Goal: Information Seeking & Learning: Learn about a topic

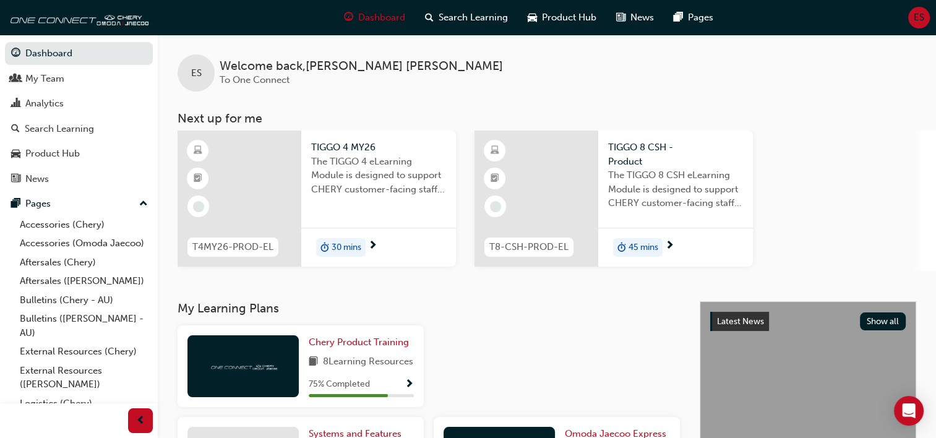
click at [341, 155] on span "The TIGGO 4 eLearning Module is designed to support CHERY customer-facing staff…" at bounding box center [378, 176] width 135 height 42
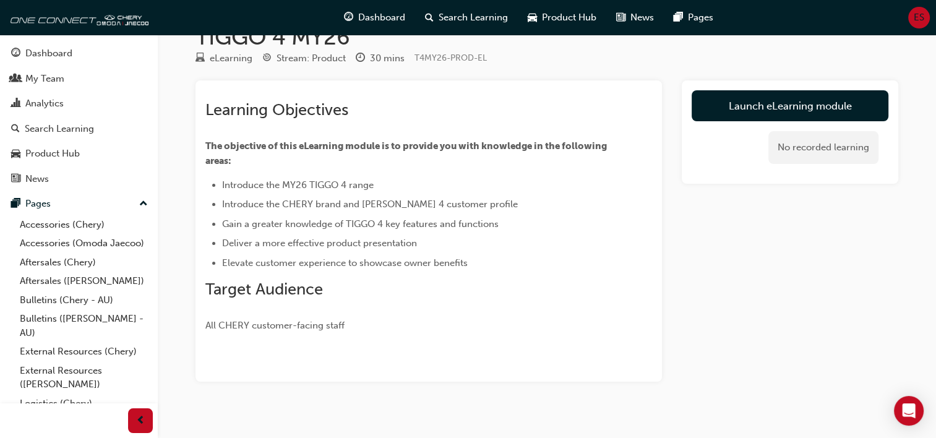
scroll to position [45, 0]
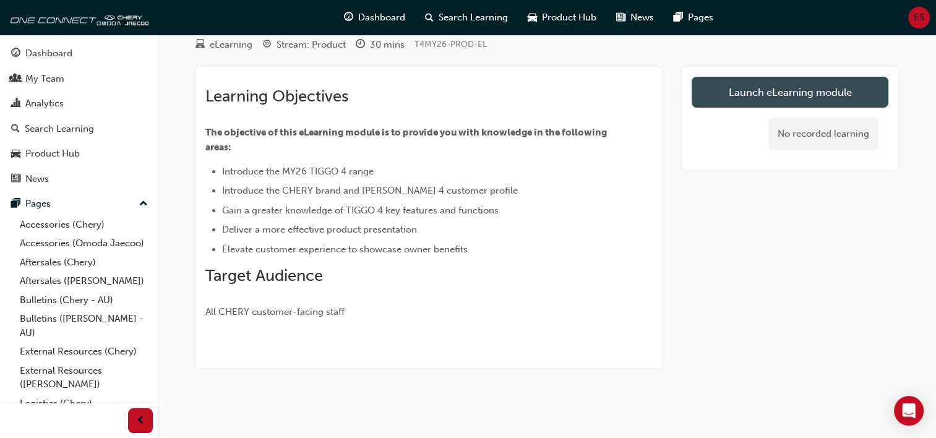
click at [711, 95] on link "Launch eLearning module" at bounding box center [790, 92] width 197 height 31
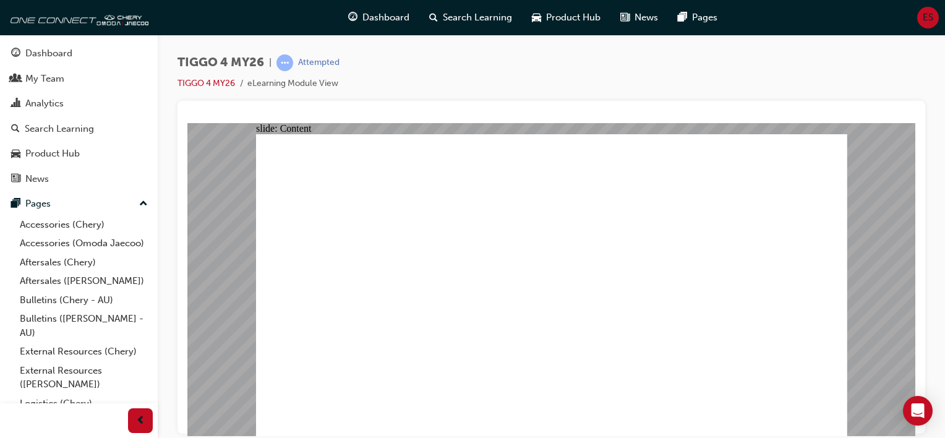
click at [246, 204] on div "slide: Content Rectangle 2 Rectangle MENU RESOURCES left-arrow.png right-arrow.…" at bounding box center [551, 278] width 728 height 313
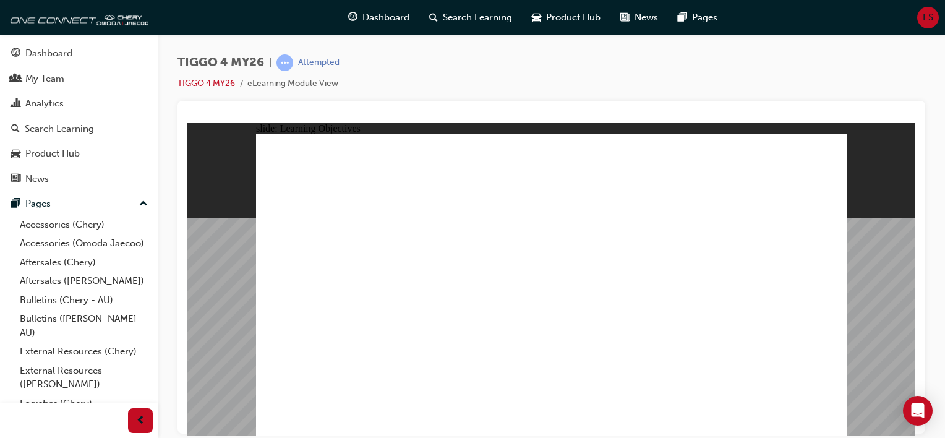
drag, startPoint x: 544, startPoint y: 370, endPoint x: 666, endPoint y: 370, distance: 121.2
drag, startPoint x: 705, startPoint y: 370, endPoint x: 769, endPoint y: 373, distance: 63.8
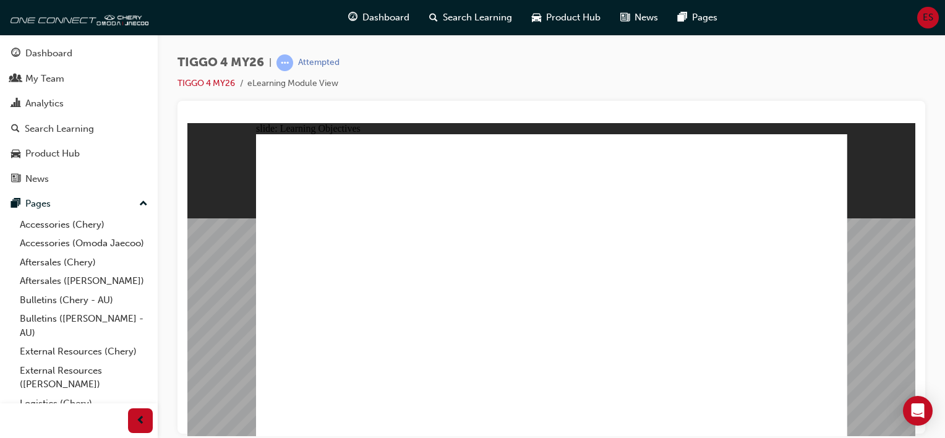
drag, startPoint x: 782, startPoint y: 375, endPoint x: 807, endPoint y: 400, distance: 35.9
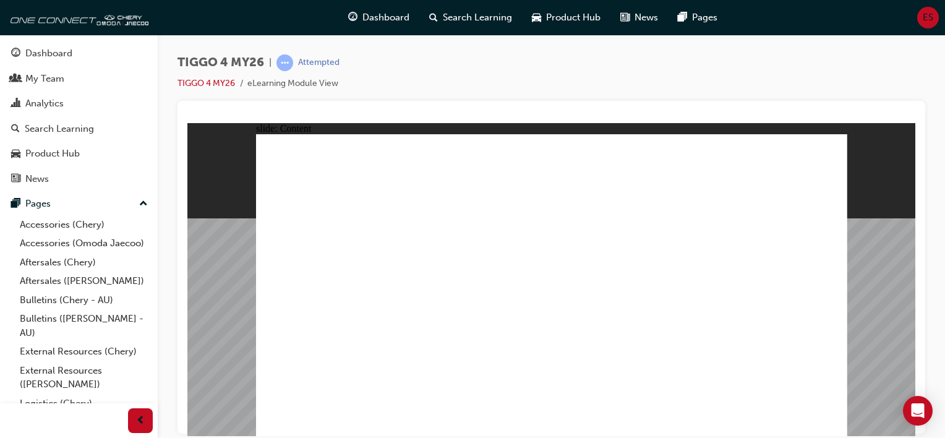
drag, startPoint x: 607, startPoint y: 172, endPoint x: 596, endPoint y: 171, distance: 10.5
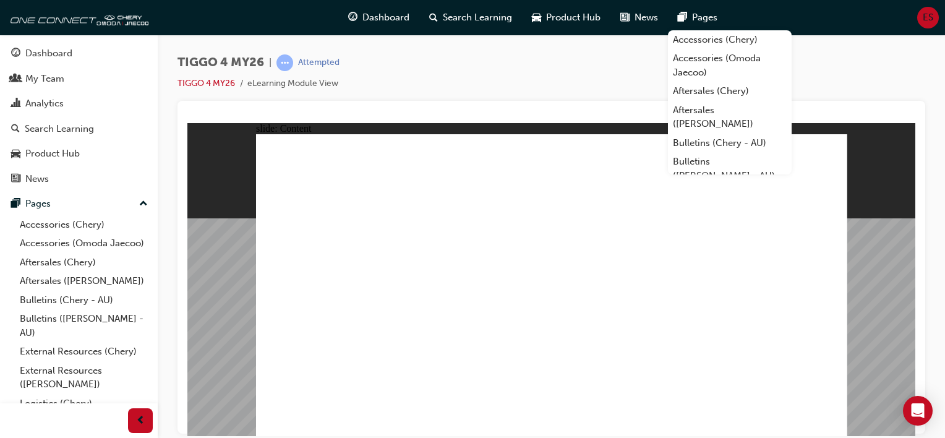
click at [906, 74] on div "TIGGO 4 MY26 | Attempted TIGGO 4 MY26 eLearning Module View" at bounding box center [552, 77] width 748 height 46
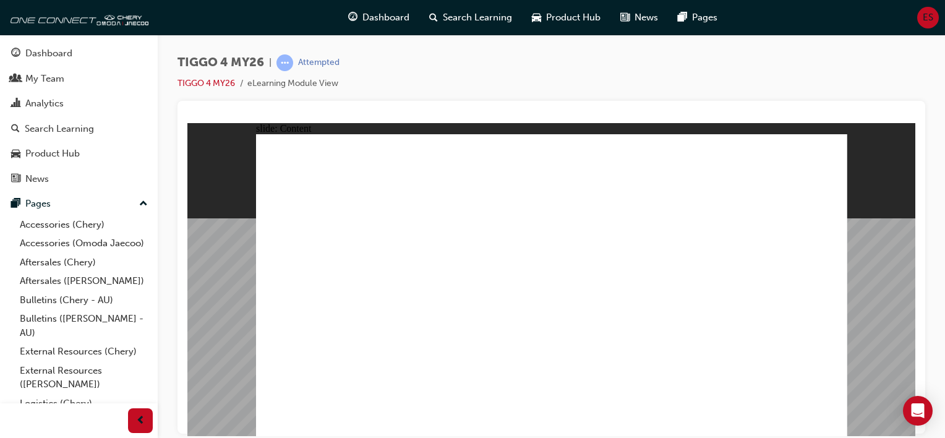
drag, startPoint x: 819, startPoint y: 389, endPoint x: 875, endPoint y: 419, distance: 63.4
click at [874, 419] on div "slide: Content Rectangle 2 INTERIOR DESIGN Convenience FLEXIBLE CARGO CAPACITY …" at bounding box center [551, 278] width 728 height 313
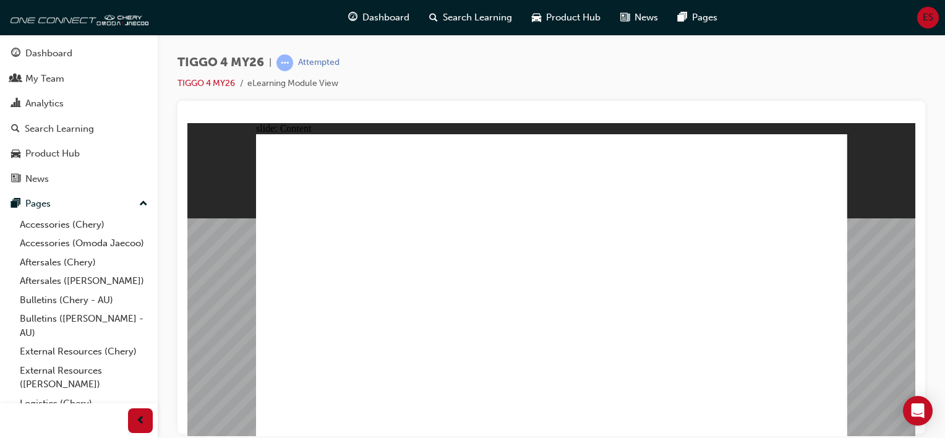
drag, startPoint x: 333, startPoint y: 228, endPoint x: 309, endPoint y: 238, distance: 25.8
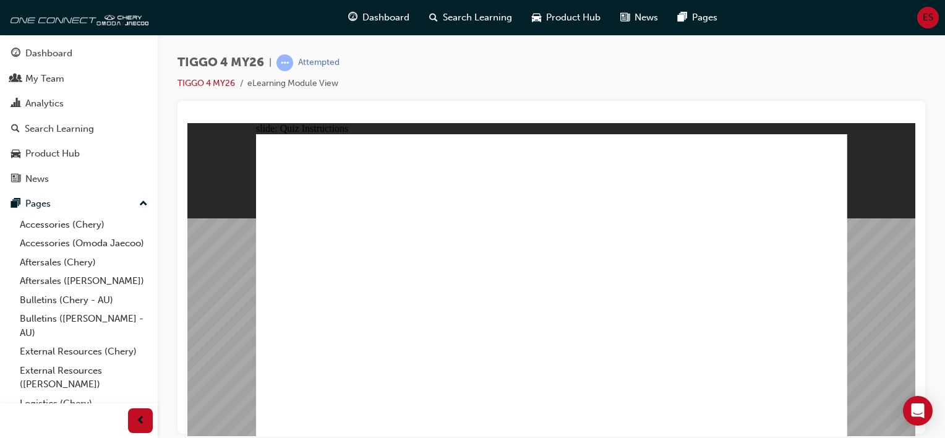
radio input "true"
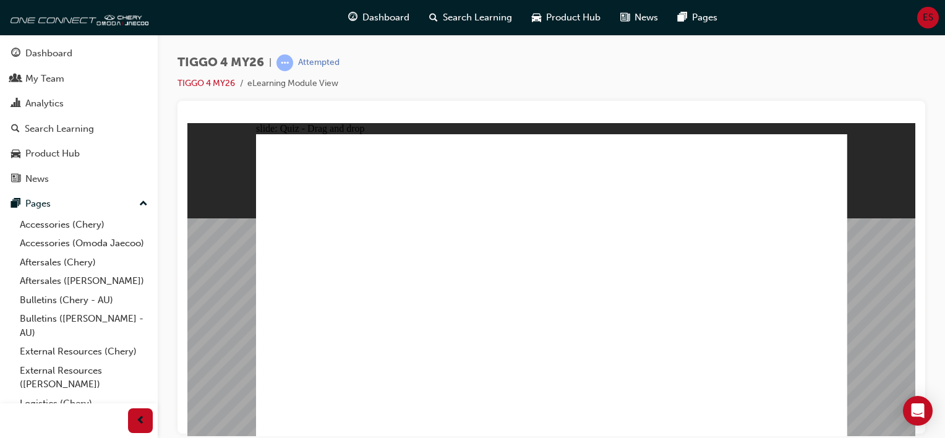
drag, startPoint x: 444, startPoint y: 238, endPoint x: 440, endPoint y: 355, distance: 117.0
drag, startPoint x: 556, startPoint y: 238, endPoint x: 667, endPoint y: 353, distance: 159.7
drag, startPoint x: 663, startPoint y: 236, endPoint x: 554, endPoint y: 357, distance: 162.5
drag, startPoint x: 536, startPoint y: 351, endPoint x: 303, endPoint y: 351, distance: 233.8
drag, startPoint x: 315, startPoint y: 234, endPoint x: 554, endPoint y: 354, distance: 266.7
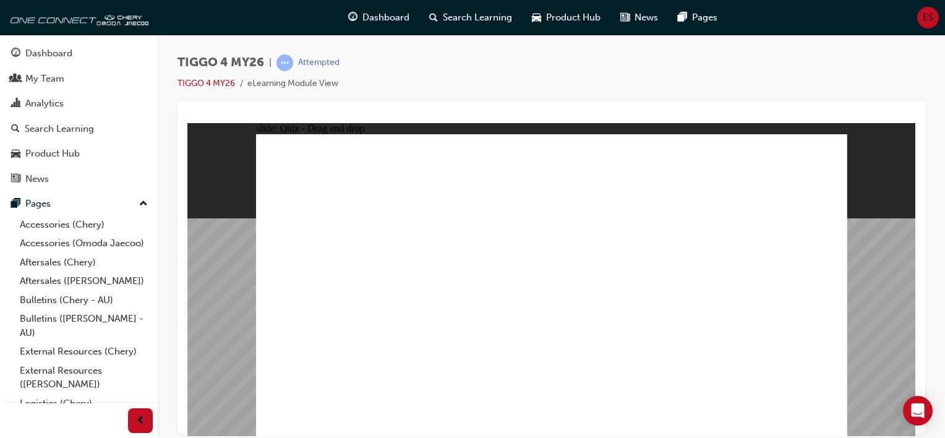
drag, startPoint x: 758, startPoint y: 231, endPoint x: 772, endPoint y: 349, distance: 119.0
radio input "true"
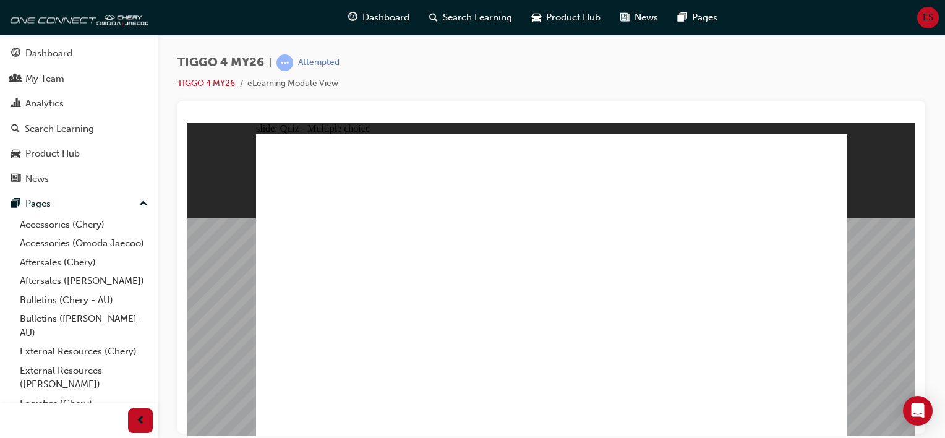
radio input "true"
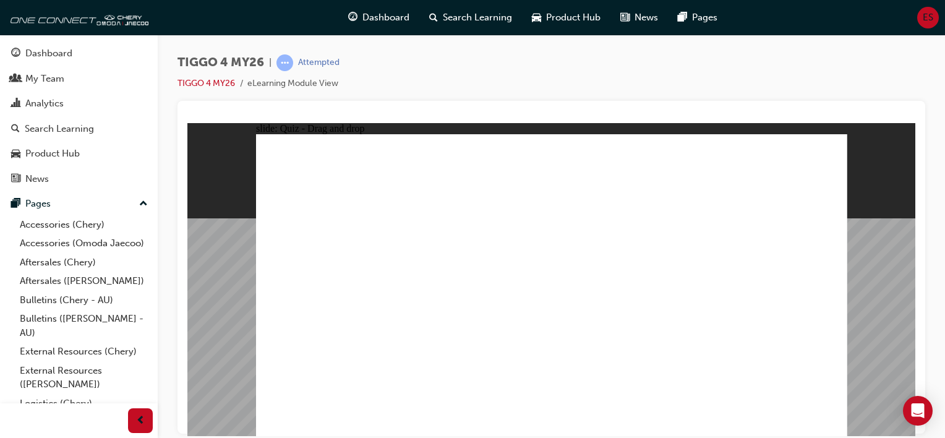
drag, startPoint x: 448, startPoint y: 252, endPoint x: 582, endPoint y: 215, distance: 139.3
drag, startPoint x: 457, startPoint y: 282, endPoint x: 723, endPoint y: 259, distance: 266.4
drag, startPoint x: 473, startPoint y: 318, endPoint x: 747, endPoint y: 272, distance: 278.5
drag, startPoint x: 356, startPoint y: 259, endPoint x: 614, endPoint y: 276, distance: 257.9
drag, startPoint x: 344, startPoint y: 286, endPoint x: 732, endPoint y: 295, distance: 388.6
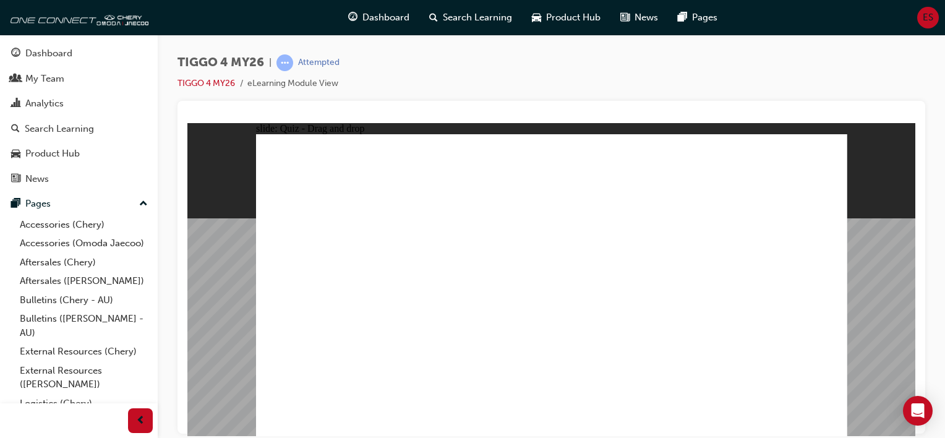
drag, startPoint x: 315, startPoint y: 318, endPoint x: 586, endPoint y: 246, distance: 281.0
drag, startPoint x: 333, startPoint y: 346, endPoint x: 732, endPoint y: 301, distance: 401.6
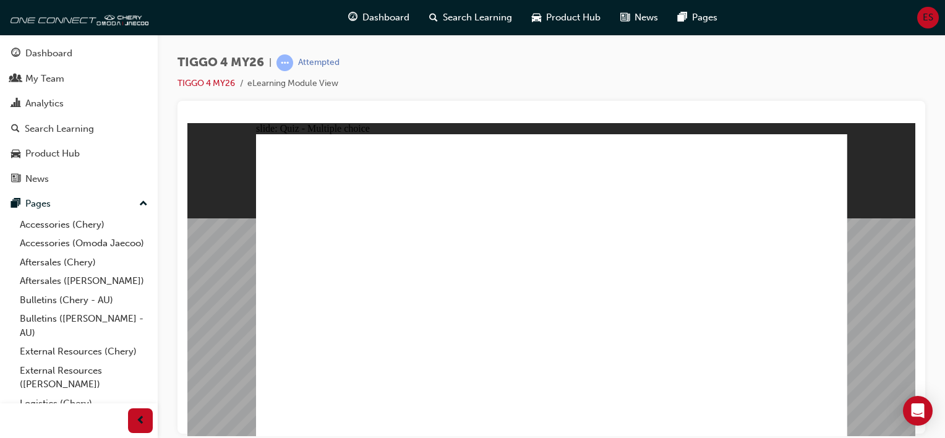
radio input "true"
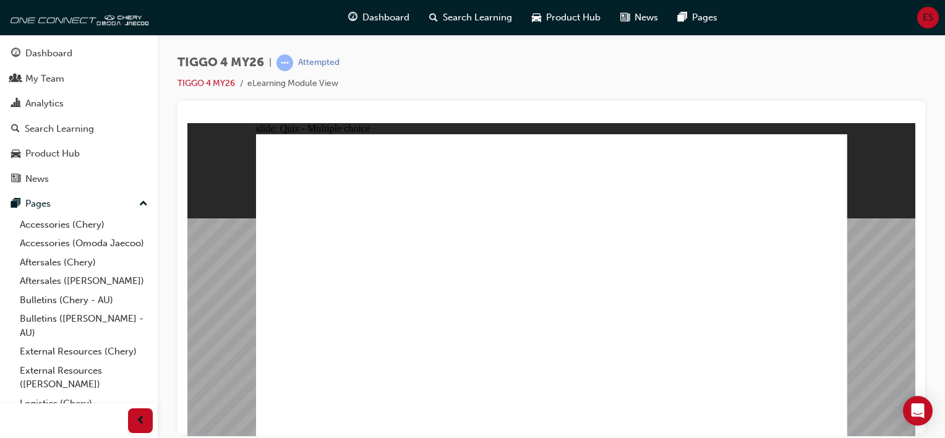
radio input "true"
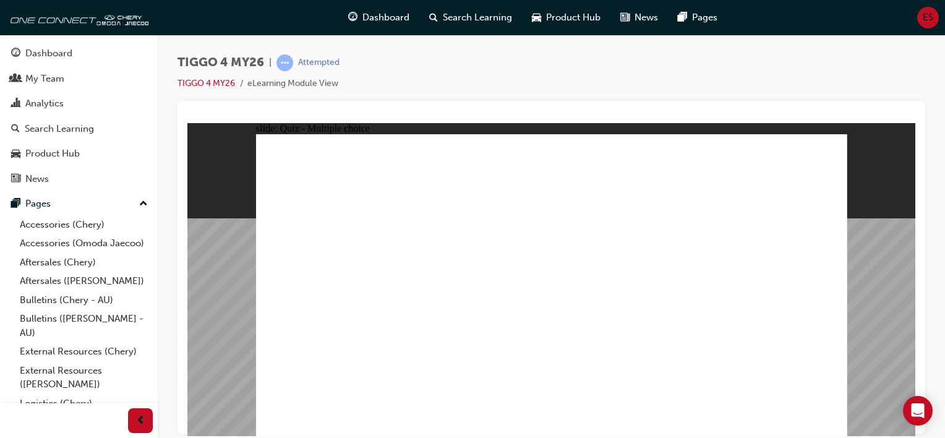
radio input "true"
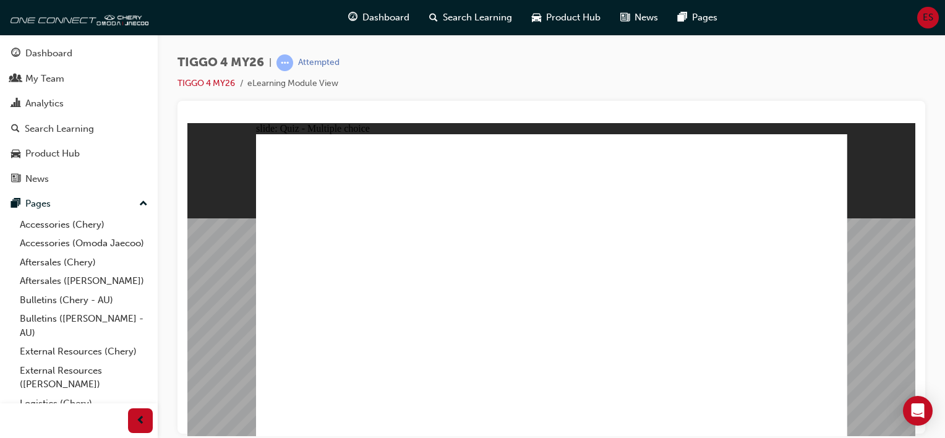
radio input "true"
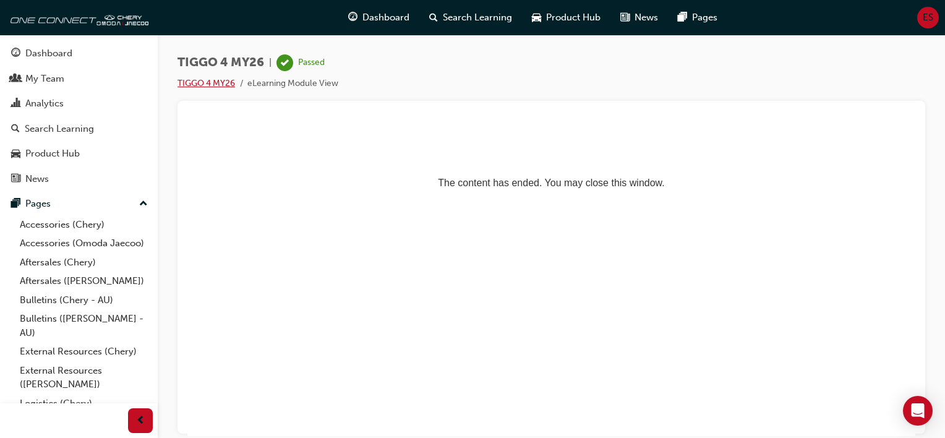
click at [210, 79] on link "TIGGO 4 MY26" at bounding box center [207, 83] width 58 height 11
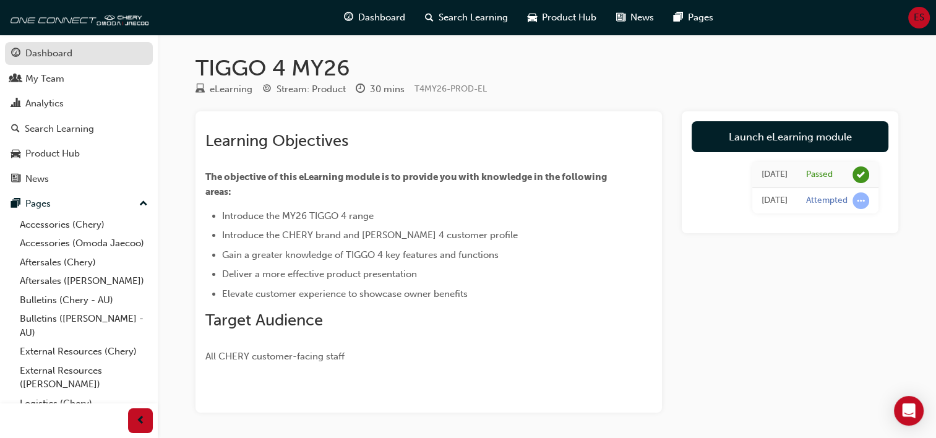
click at [12, 48] on span "guage-icon" at bounding box center [15, 53] width 9 height 11
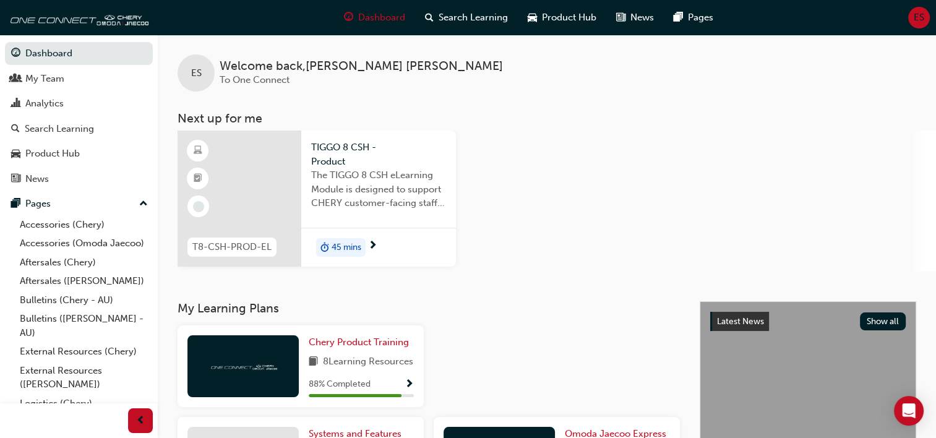
click at [332, 198] on span "The TIGGO 8 CSH eLearning Module is designed to support CHERY customer-facing s…" at bounding box center [378, 189] width 135 height 42
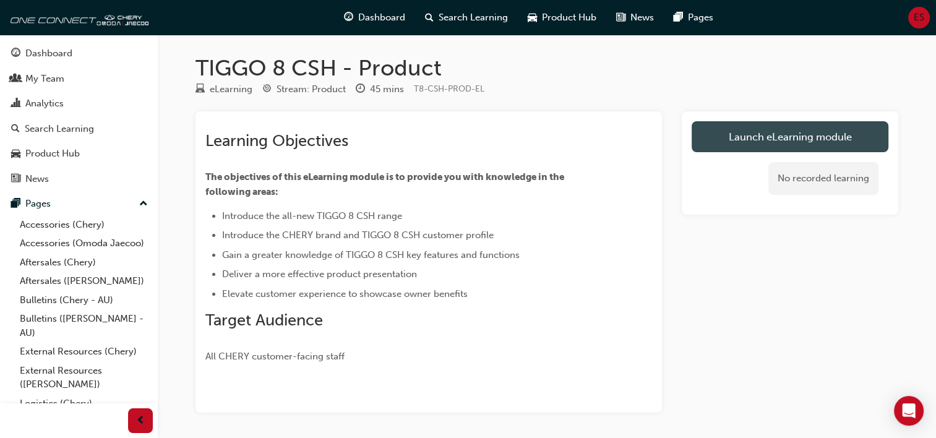
click at [709, 145] on link "Launch eLearning module" at bounding box center [790, 136] width 197 height 31
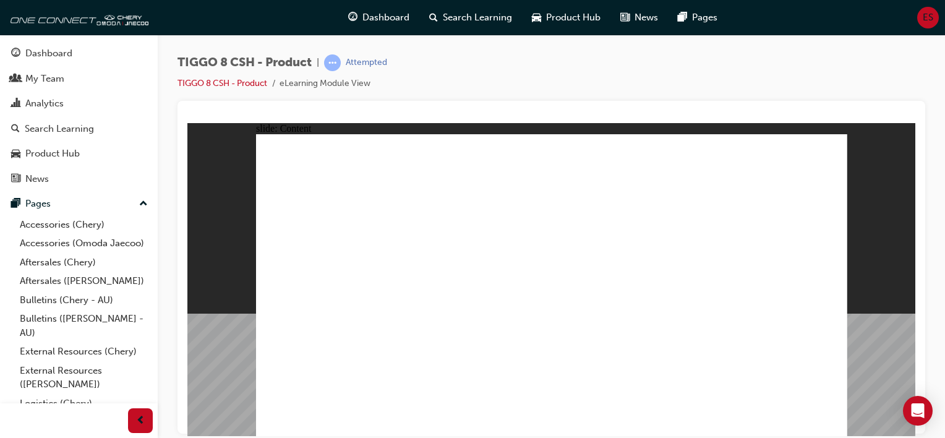
drag, startPoint x: 624, startPoint y: 333, endPoint x: 748, endPoint y: 434, distance: 160.5
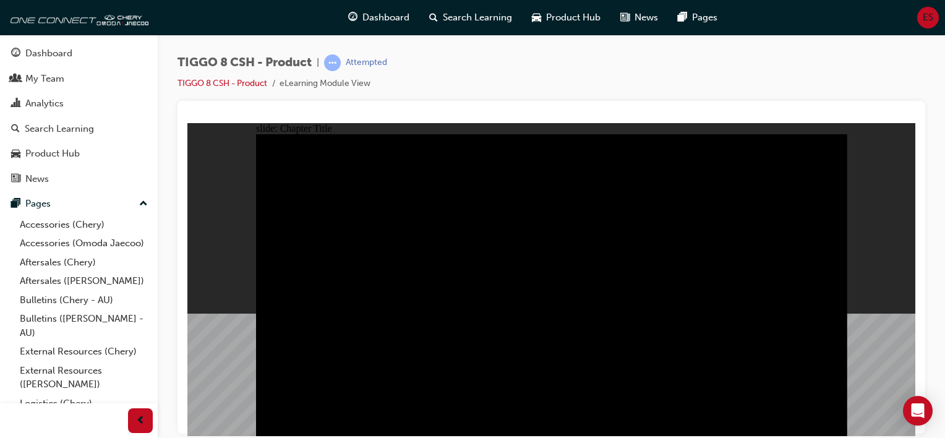
drag, startPoint x: 700, startPoint y: 236, endPoint x: 633, endPoint y: 239, distance: 66.2
drag, startPoint x: 685, startPoint y: 246, endPoint x: 659, endPoint y: 249, distance: 26.1
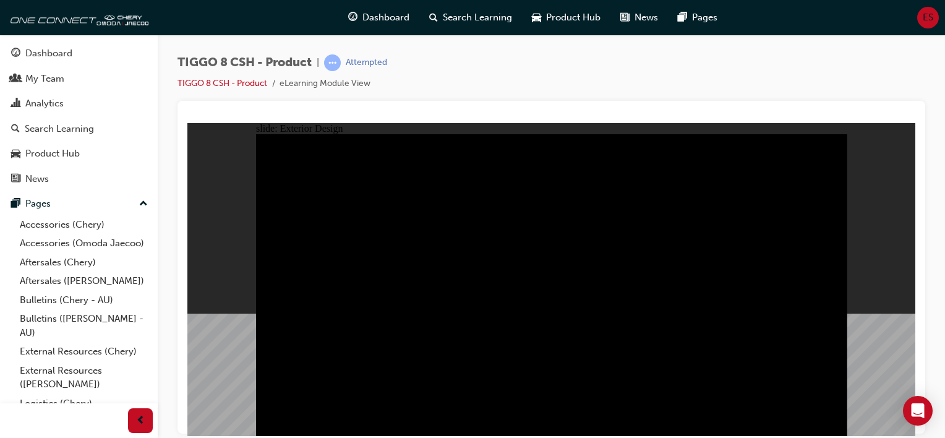
drag, startPoint x: 624, startPoint y: 267, endPoint x: 604, endPoint y: 267, distance: 20.4
drag, startPoint x: 283, startPoint y: 166, endPoint x: 302, endPoint y: 200, distance: 38.5
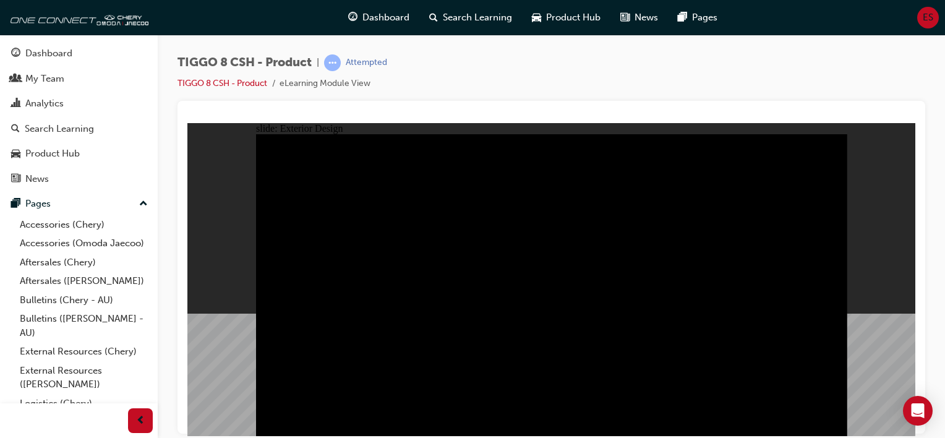
type input "0"
drag, startPoint x: 307, startPoint y: 168, endPoint x: 263, endPoint y: 172, distance: 44.1
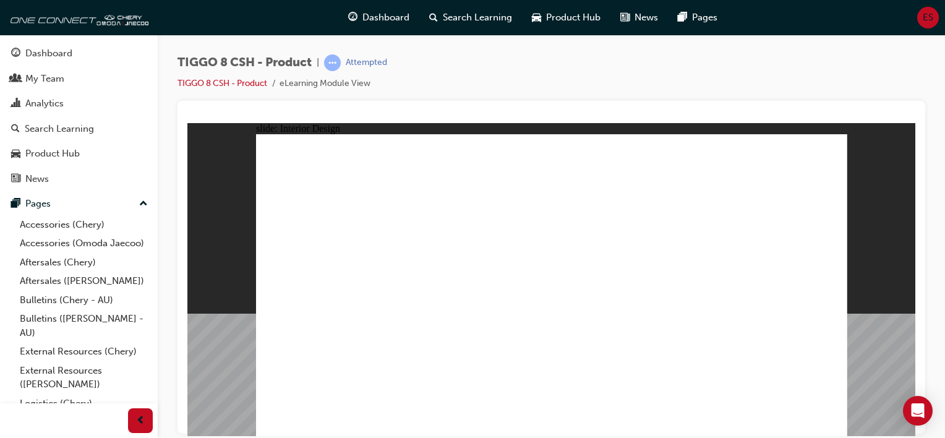
drag, startPoint x: 277, startPoint y: 278, endPoint x: 312, endPoint y: 302, distance: 42.7
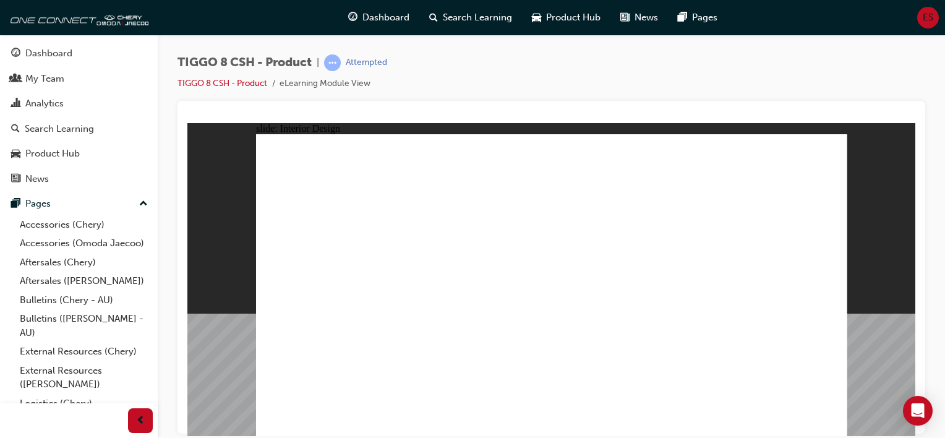
drag, startPoint x: 678, startPoint y: 363, endPoint x: 663, endPoint y: 360, distance: 15.1
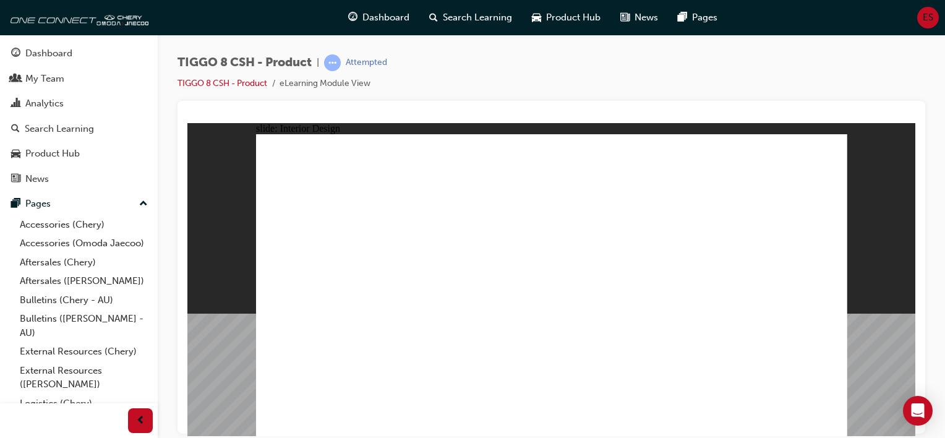
drag, startPoint x: 590, startPoint y: 288, endPoint x: 588, endPoint y: 309, distance: 21.1
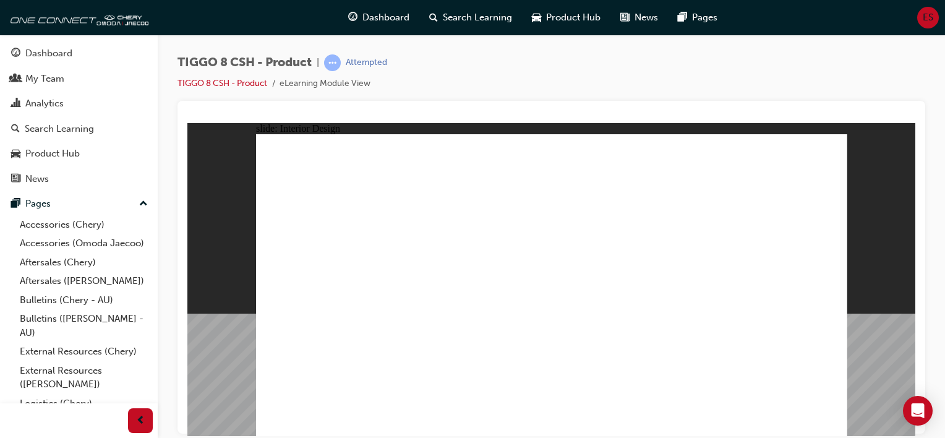
drag, startPoint x: 267, startPoint y: 314, endPoint x: 275, endPoint y: 314, distance: 8.0
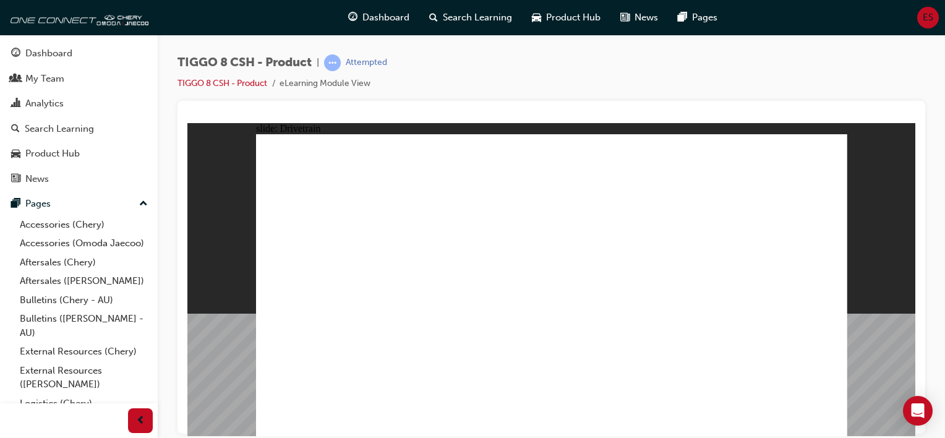
drag, startPoint x: 304, startPoint y: 265, endPoint x: 304, endPoint y: 285, distance: 19.8
type input "0"
drag, startPoint x: 303, startPoint y: 271, endPoint x: 286, endPoint y: 297, distance: 30.9
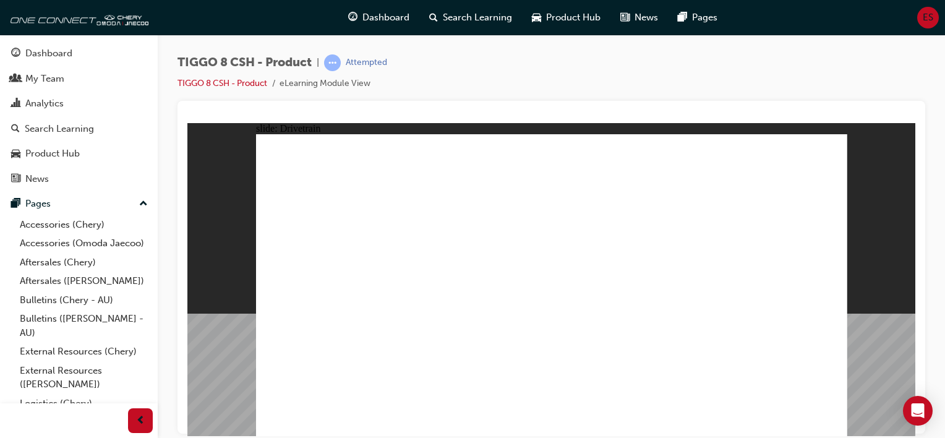
drag, startPoint x: 340, startPoint y: 148, endPoint x: 337, endPoint y: 153, distance: 6.4
drag, startPoint x: 332, startPoint y: 162, endPoint x: 332, endPoint y: 169, distance: 6.8
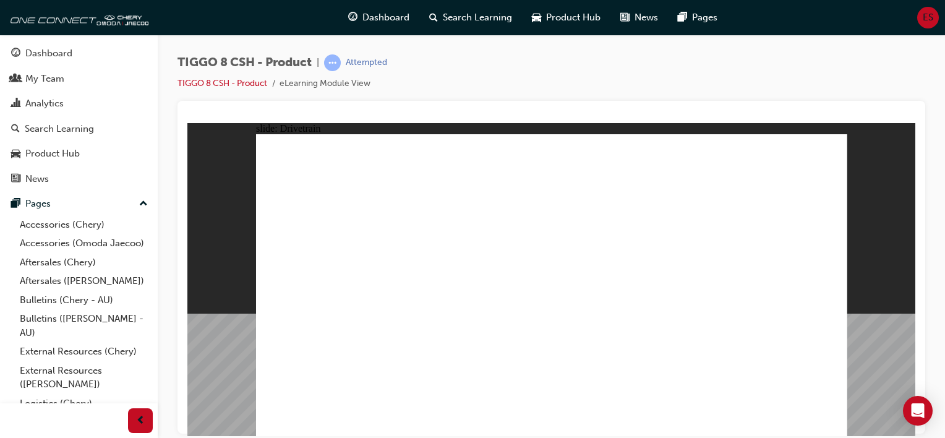
drag, startPoint x: 332, startPoint y: 181, endPoint x: 331, endPoint y: 207, distance: 26.0
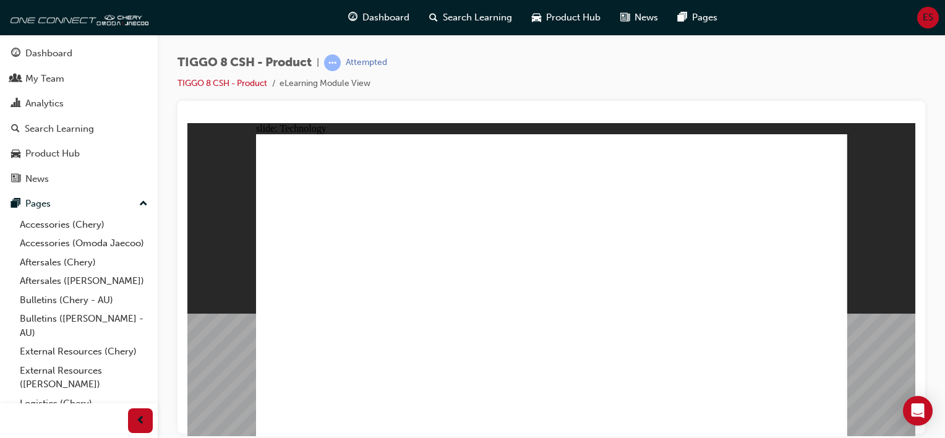
drag, startPoint x: 651, startPoint y: 336, endPoint x: 852, endPoint y: 322, distance: 201.5
drag, startPoint x: 852, startPoint y: 322, endPoint x: 895, endPoint y: 359, distance: 56.2
click at [895, 359] on div "slide: Technology Rectangle 1 close.png Quick access controls Rectangle 1 Start…" at bounding box center [551, 278] width 728 height 313
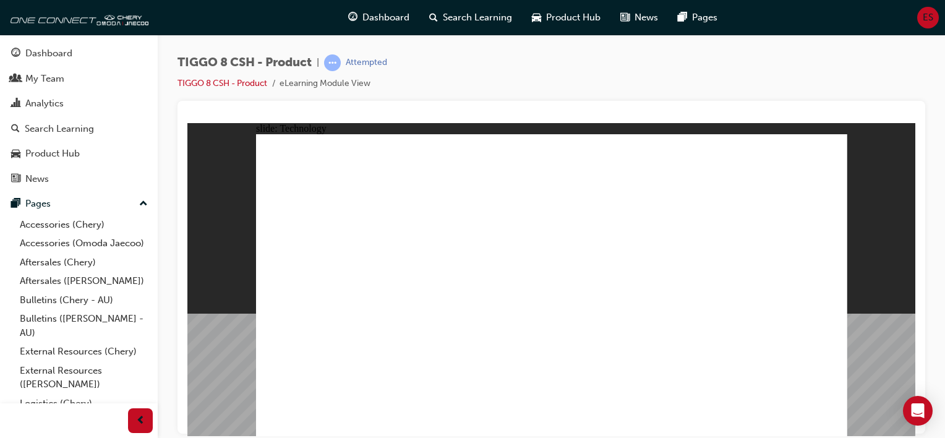
drag, startPoint x: 332, startPoint y: 360, endPoint x: 341, endPoint y: 355, distance: 10.5
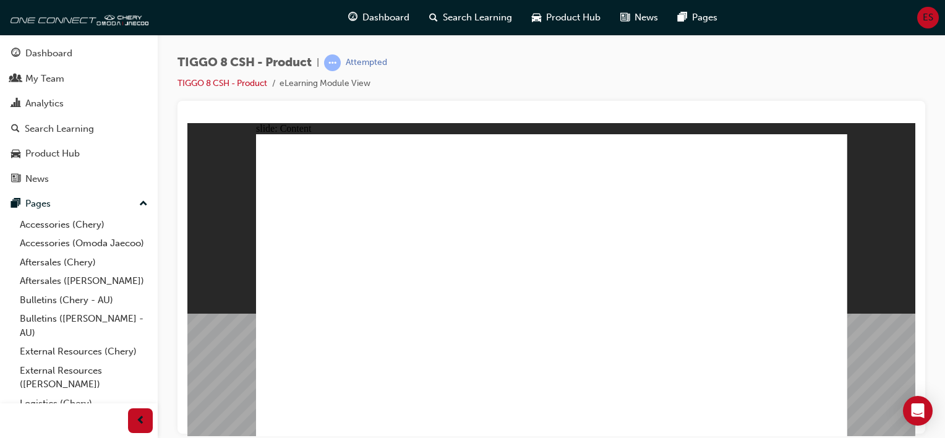
drag, startPoint x: 627, startPoint y: 176, endPoint x: 624, endPoint y: 168, distance: 8.6
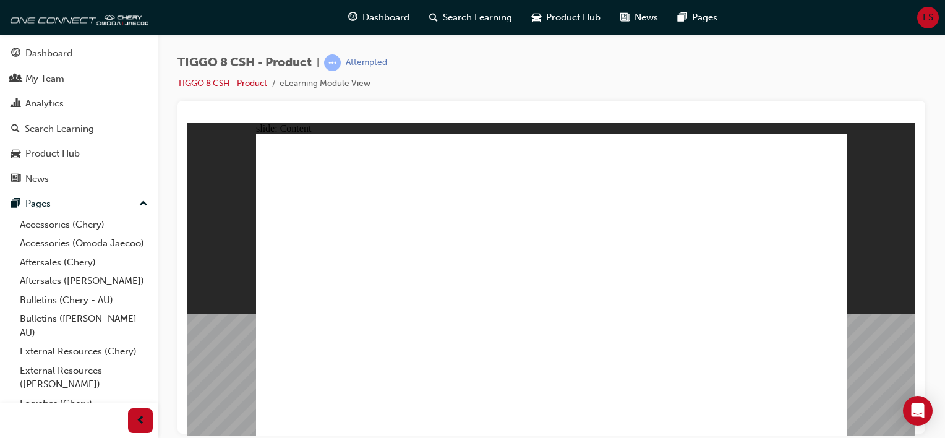
drag, startPoint x: 913, startPoint y: 266, endPoint x: 625, endPoint y: 400, distance: 317.4
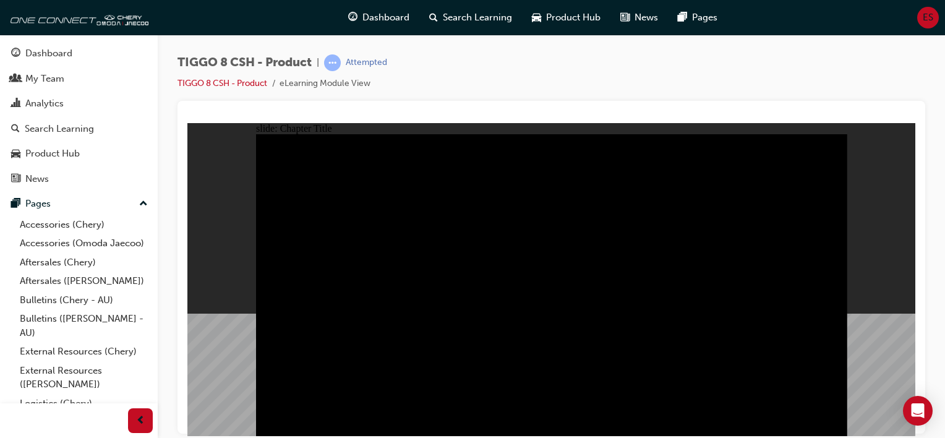
drag, startPoint x: 826, startPoint y: 421, endPoint x: 878, endPoint y: 328, distance: 105.8
drag, startPoint x: 878, startPoint y: 328, endPoint x: 838, endPoint y: 421, distance: 101.1
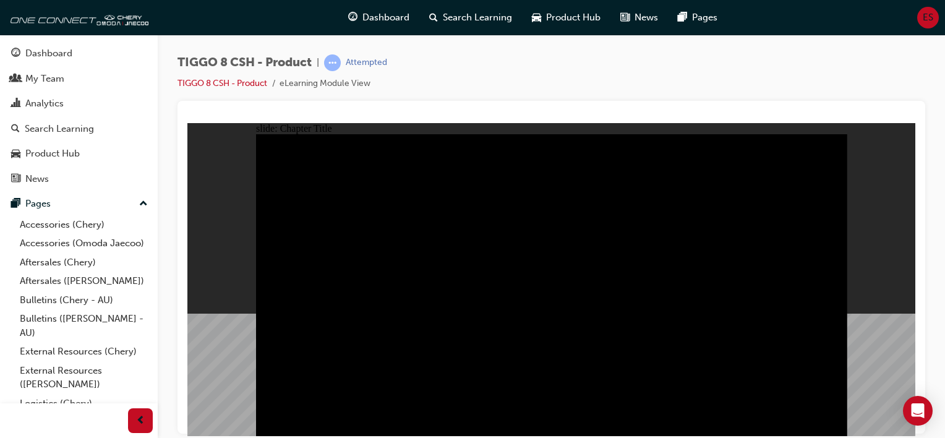
radio input "true"
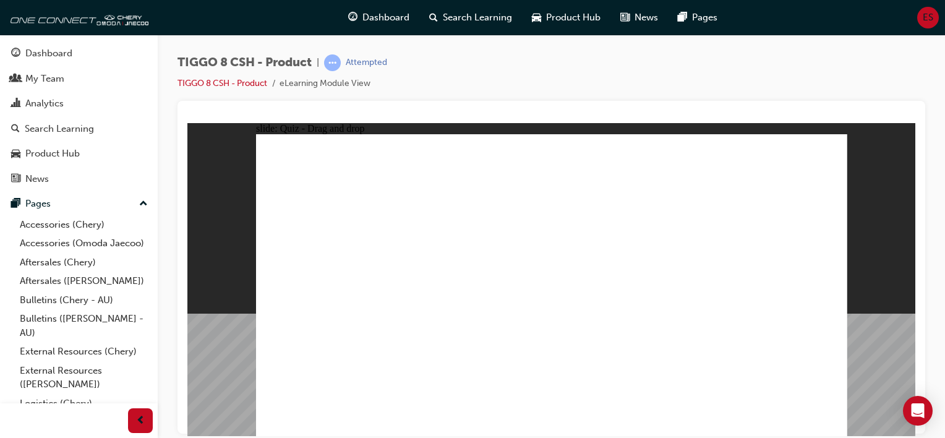
drag, startPoint x: 598, startPoint y: 233, endPoint x: 551, endPoint y: 303, distance: 84.4
drag, startPoint x: 715, startPoint y: 234, endPoint x: 768, endPoint y: 308, distance: 90.8
drag, startPoint x: 521, startPoint y: 172, endPoint x: 641, endPoint y: 304, distance: 177.8
drag, startPoint x: 656, startPoint y: 169, endPoint x: 448, endPoint y: 302, distance: 246.4
drag, startPoint x: 735, startPoint y: 189, endPoint x: 327, endPoint y: 310, distance: 425.7
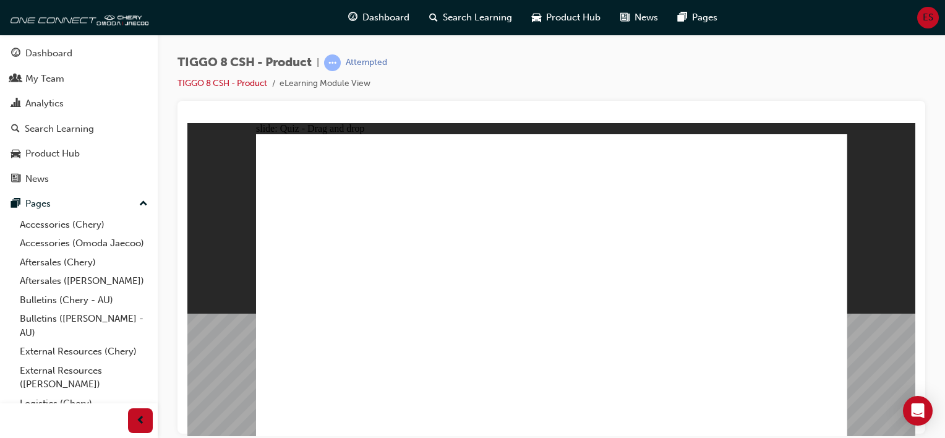
checkbox input "true"
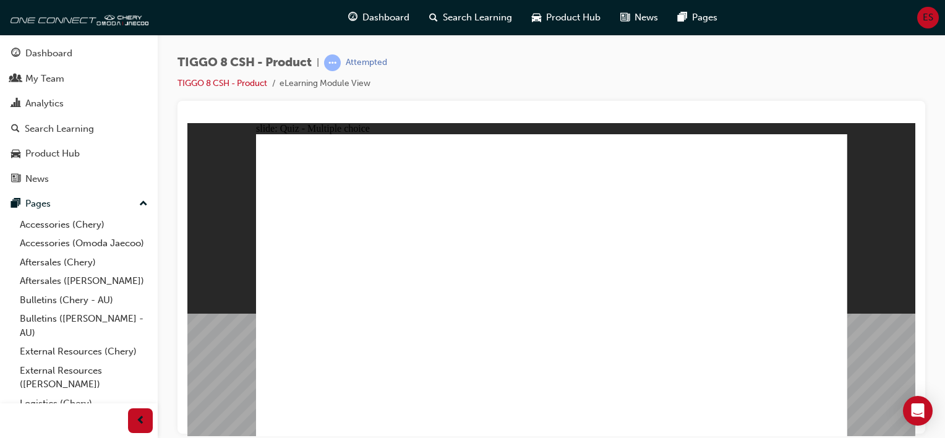
drag, startPoint x: 564, startPoint y: 343, endPoint x: 564, endPoint y: 336, distance: 7.4
radio input "true"
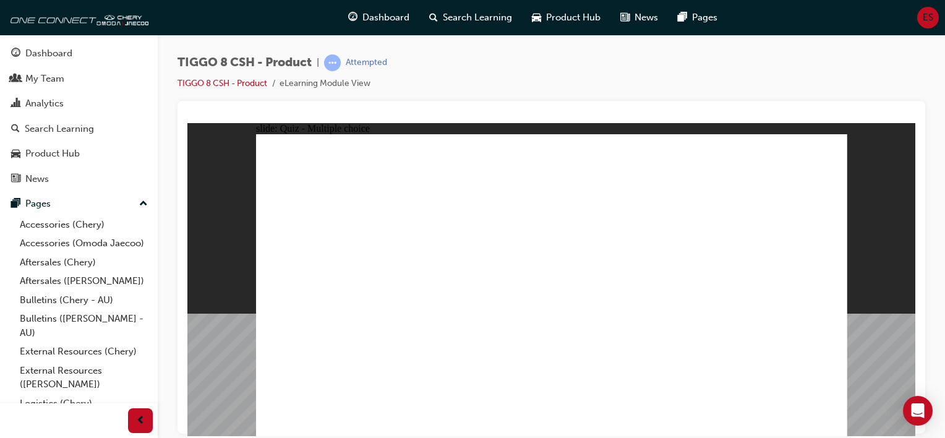
drag, startPoint x: 542, startPoint y: 163, endPoint x: 577, endPoint y: 291, distance: 133.4
drag, startPoint x: 531, startPoint y: 187, endPoint x: 567, endPoint y: 332, distance: 149.0
drag, startPoint x: 636, startPoint y: 157, endPoint x: 601, endPoint y: 318, distance: 164.5
drag, startPoint x: 648, startPoint y: 189, endPoint x: 603, endPoint y: 275, distance: 96.3
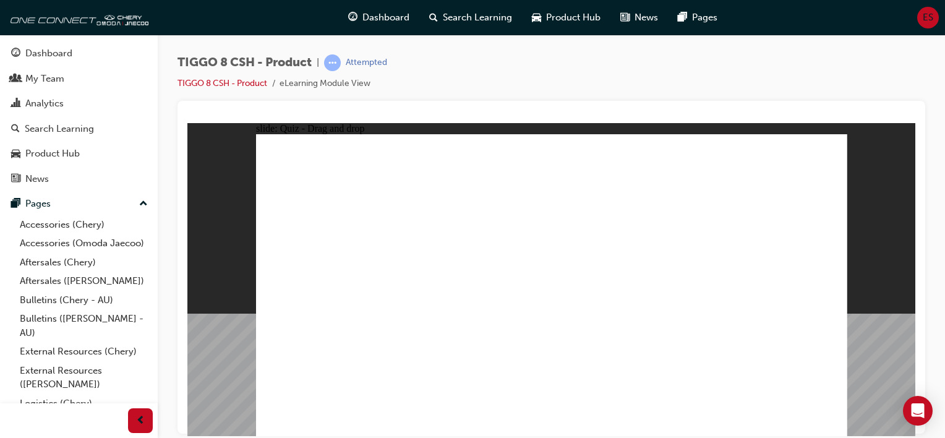
drag, startPoint x: 632, startPoint y: 256, endPoint x: 674, endPoint y: 257, distance: 42.7
drag, startPoint x: 750, startPoint y: 174, endPoint x: 632, endPoint y: 307, distance: 177.5
drag, startPoint x: 745, startPoint y: 193, endPoint x: 582, endPoint y: 341, distance: 220.3
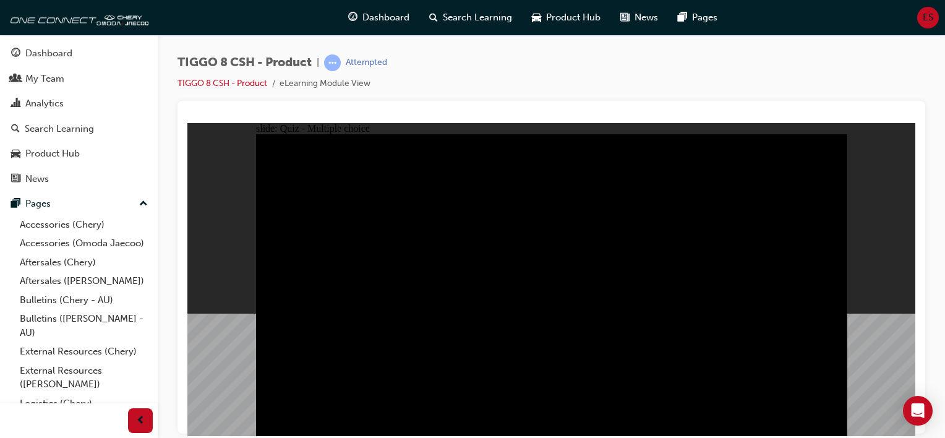
drag, startPoint x: 756, startPoint y: 251, endPoint x: 581, endPoint y: 298, distance: 181.4
radio input "true"
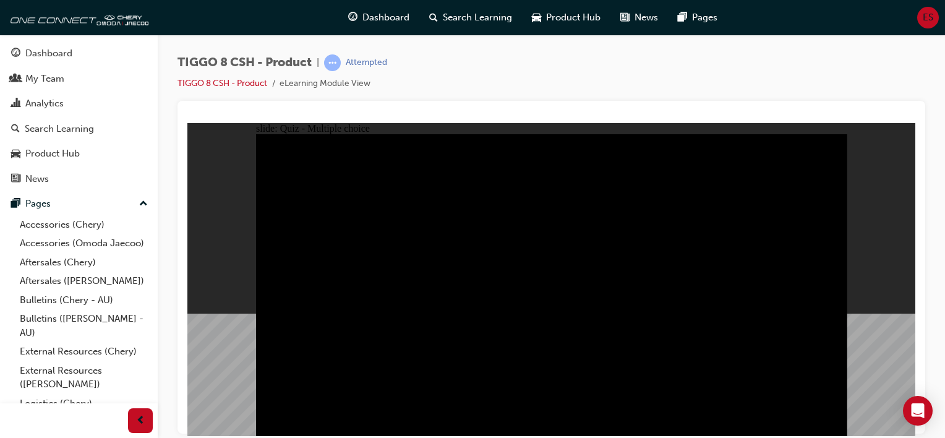
radio input "true"
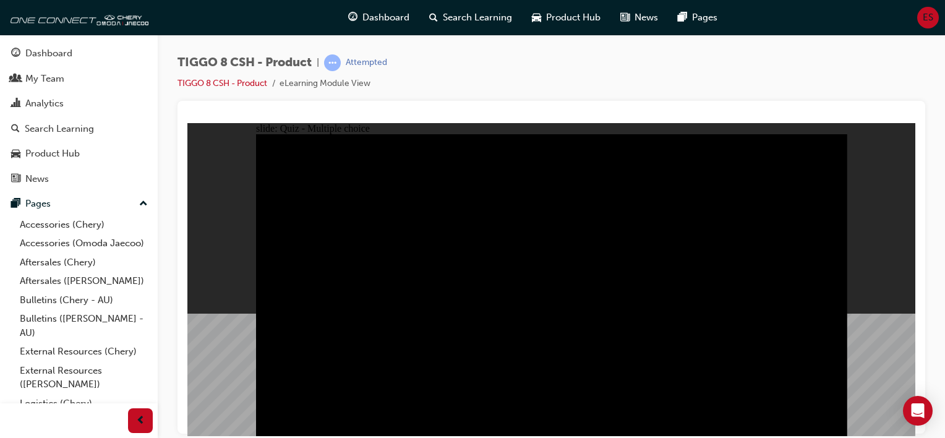
drag, startPoint x: 765, startPoint y: 332, endPoint x: 631, endPoint y: 311, distance: 135.4
checkbox input "true"
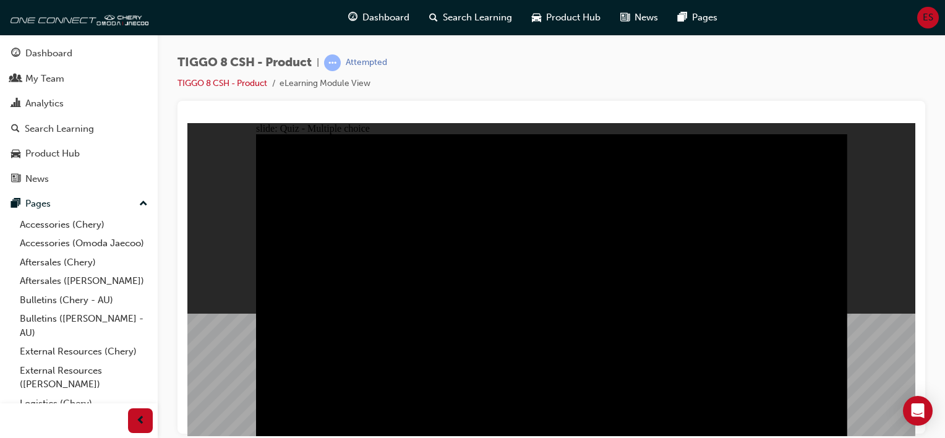
checkbox input "true"
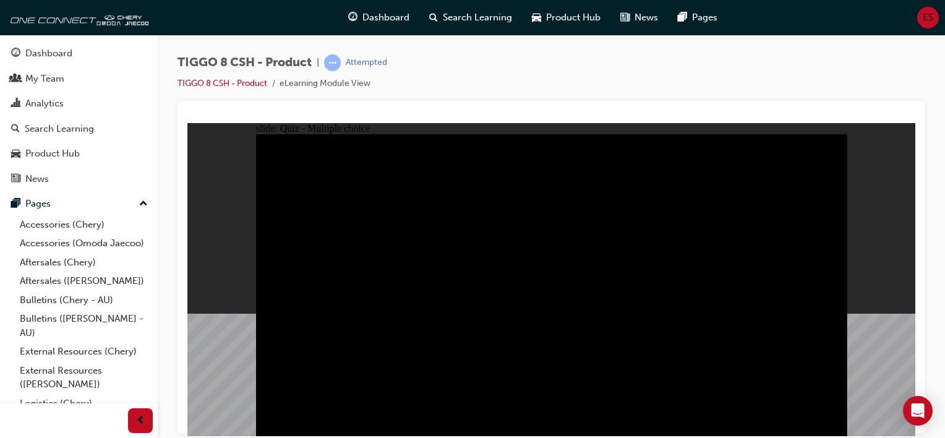
checkbox input "true"
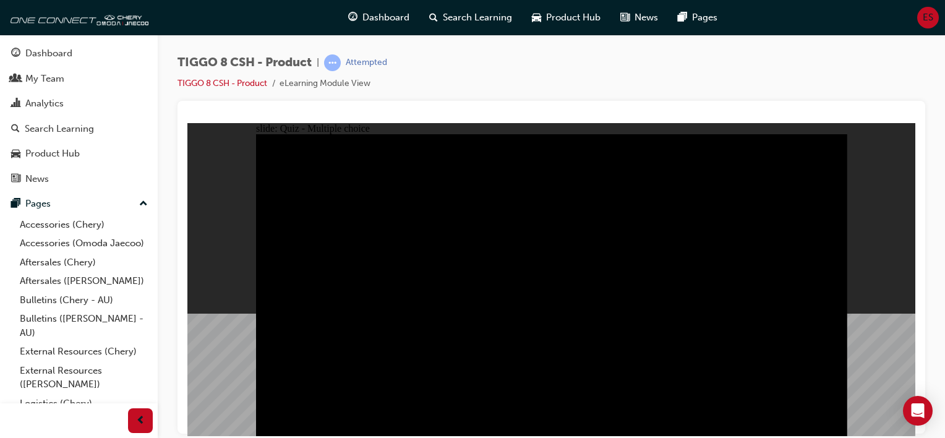
checkbox input "true"
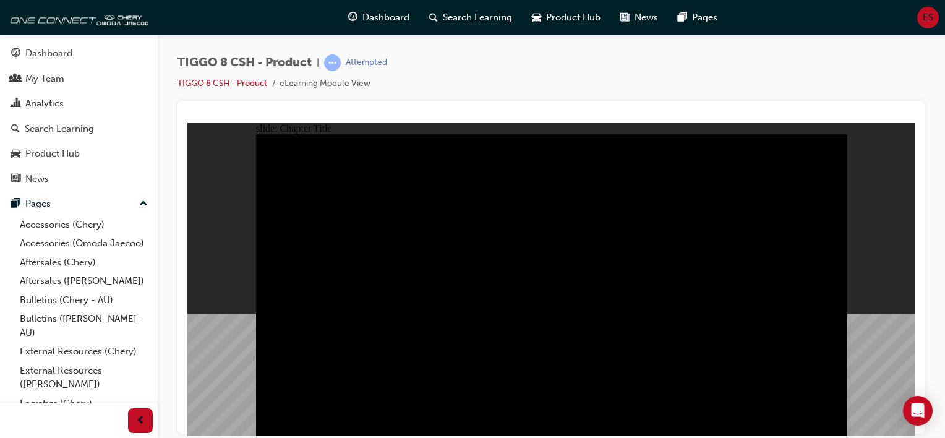
radio input "false"
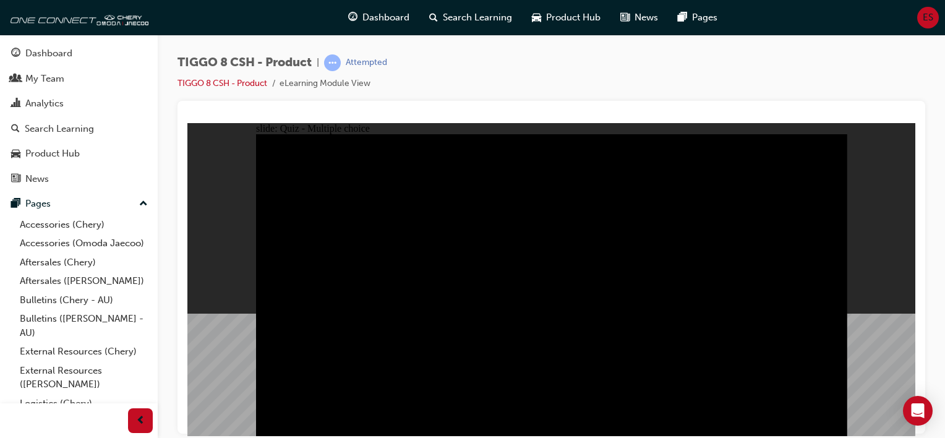
radio input "true"
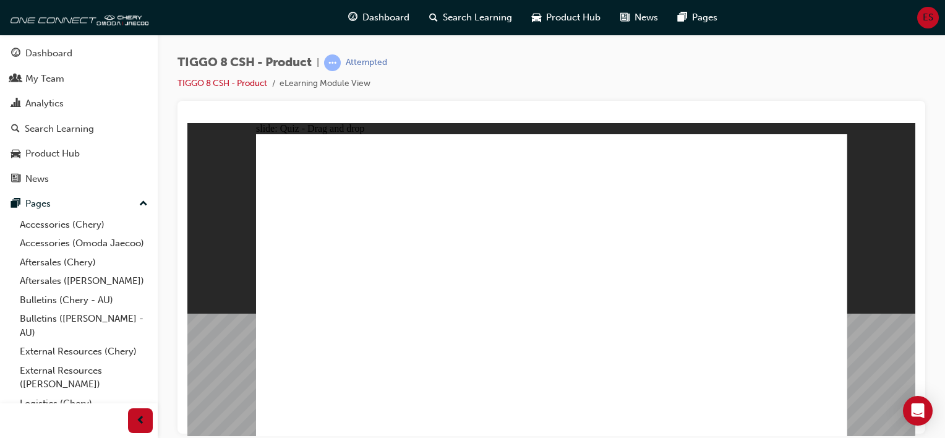
drag, startPoint x: 607, startPoint y: 212, endPoint x: 573, endPoint y: 290, distance: 85.4
drag, startPoint x: 702, startPoint y: 221, endPoint x: 772, endPoint y: 290, distance: 98.4
drag, startPoint x: 517, startPoint y: 162, endPoint x: 645, endPoint y: 288, distance: 179.4
drag, startPoint x: 533, startPoint y: 223, endPoint x: 416, endPoint y: 288, distance: 134.0
drag, startPoint x: 468, startPoint y: 213, endPoint x: 358, endPoint y: 286, distance: 131.8
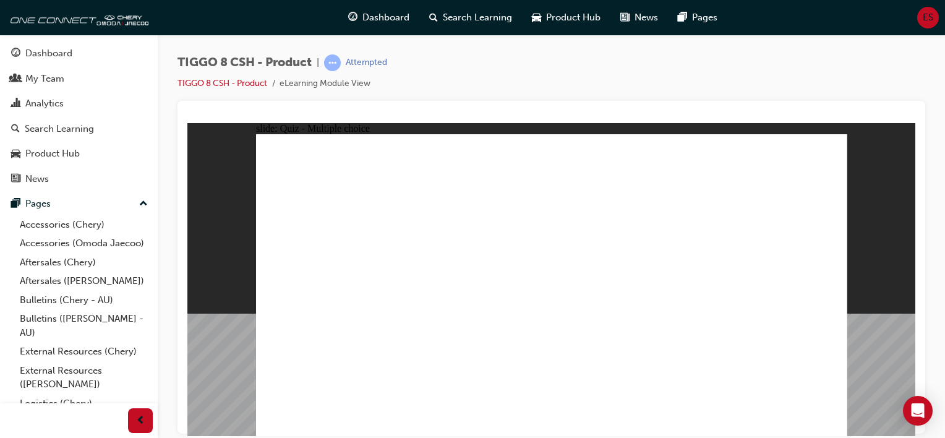
checkbox input "true"
radio input "true"
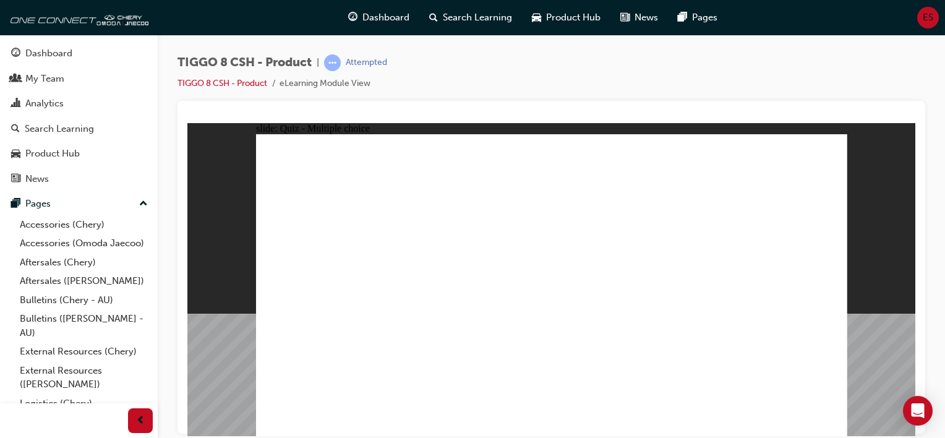
drag, startPoint x: 537, startPoint y: 169, endPoint x: 572, endPoint y: 246, distance: 85.0
drag, startPoint x: 564, startPoint y: 191, endPoint x: 586, endPoint y: 301, distance: 111.7
drag, startPoint x: 622, startPoint y: 214, endPoint x: 593, endPoint y: 317, distance: 106.7
drag, startPoint x: 624, startPoint y: 199, endPoint x: 603, endPoint y: 320, distance: 123.0
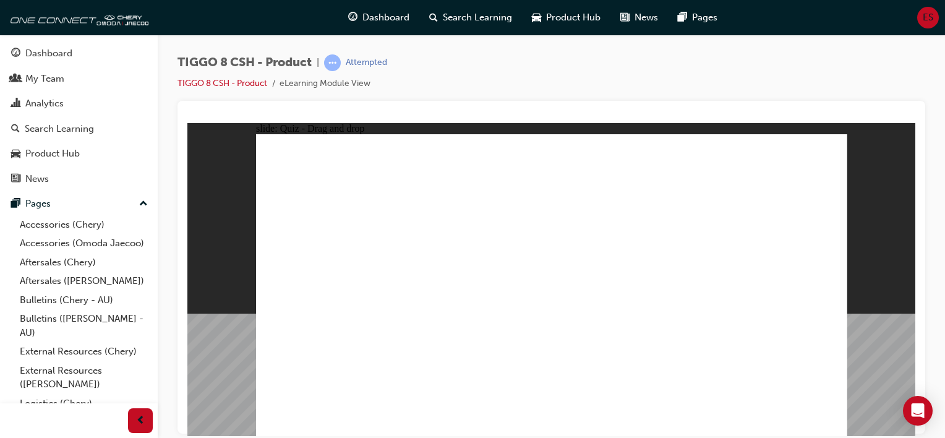
drag, startPoint x: 629, startPoint y: 174, endPoint x: 589, endPoint y: 318, distance: 148.9
drag, startPoint x: 736, startPoint y: 191, endPoint x: 680, endPoint y: 317, distance: 137.7
drag, startPoint x: 742, startPoint y: 165, endPoint x: 651, endPoint y: 338, distance: 195.3
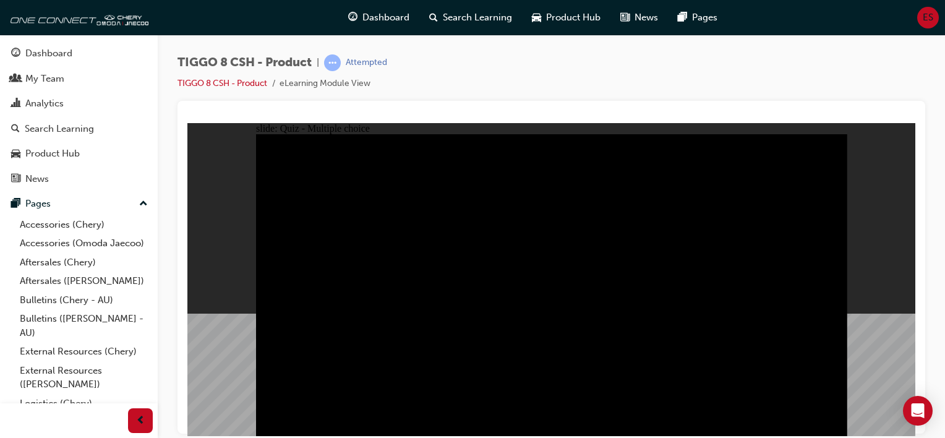
radio input "true"
drag, startPoint x: 669, startPoint y: 176, endPoint x: 690, endPoint y: 189, distance: 25.2
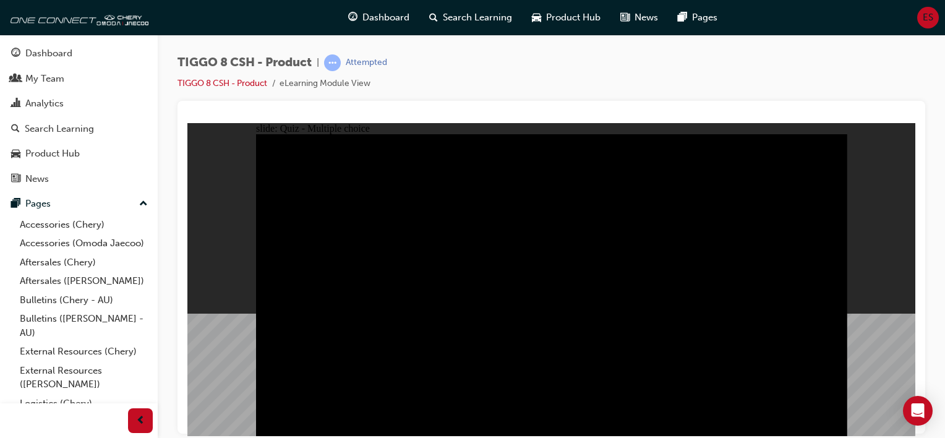
radio input "true"
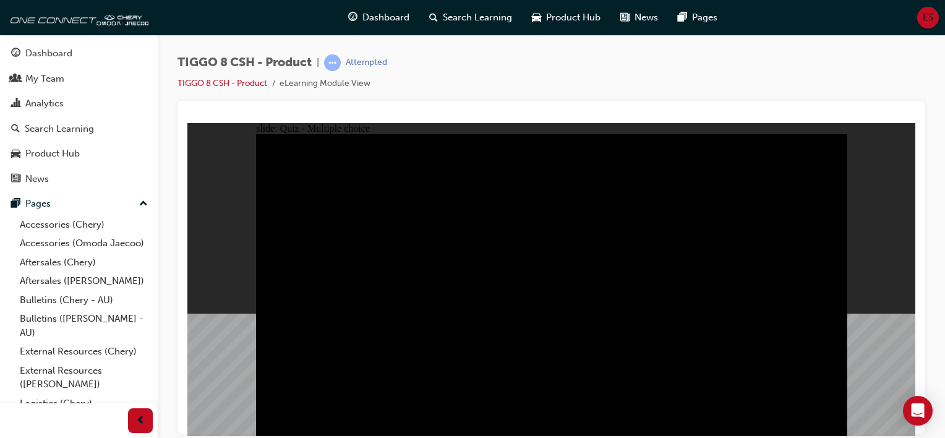
radio input "true"
checkbox input "true"
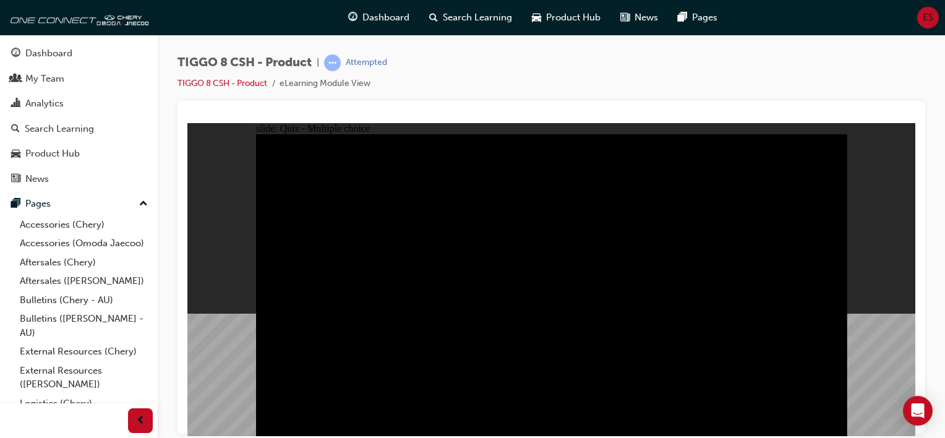
checkbox input "true"
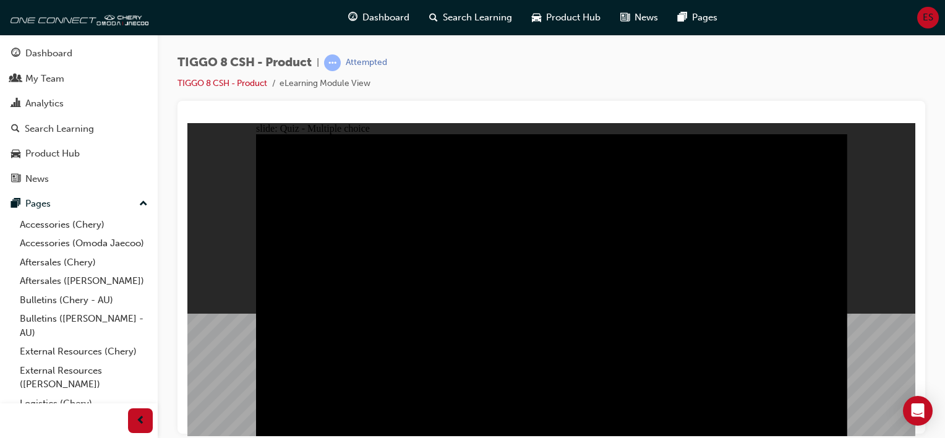
checkbox input "true"
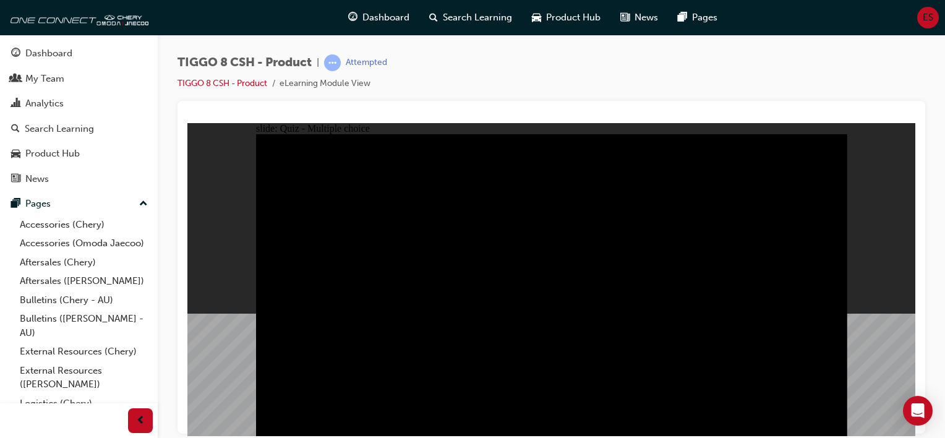
checkbox input "true"
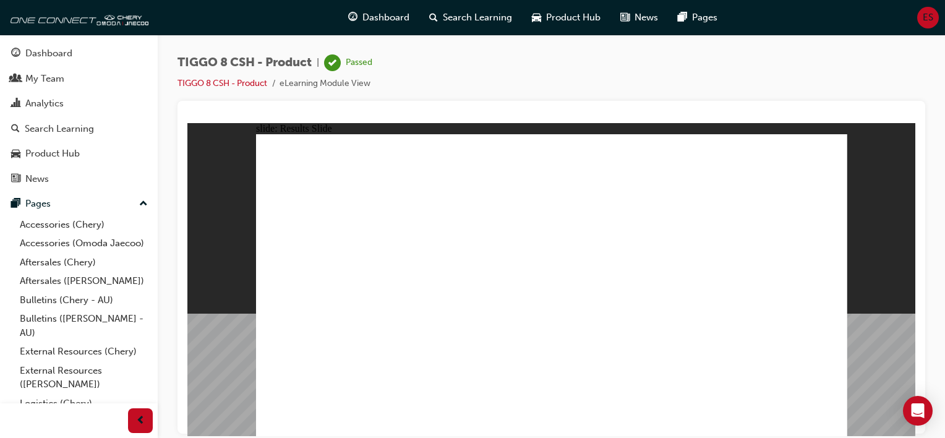
click at [77, 45] on link "Dashboard" at bounding box center [79, 53] width 148 height 23
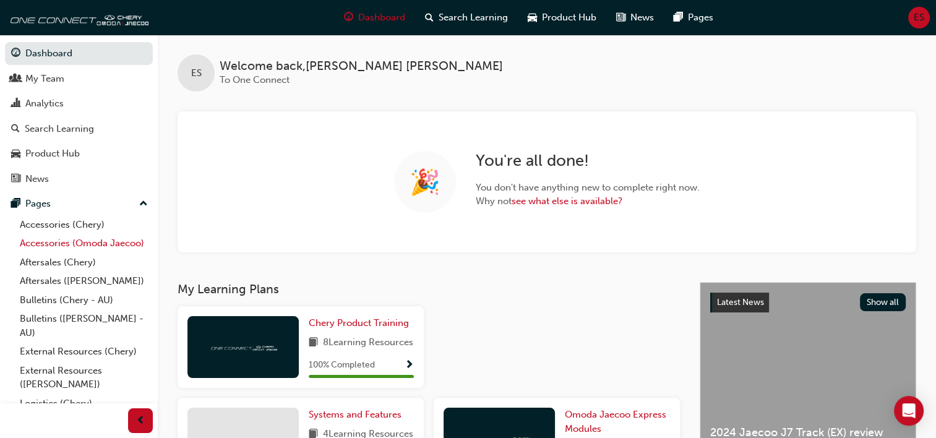
click at [85, 245] on link "Accessories (Omoda Jaecoo)" at bounding box center [84, 243] width 138 height 19
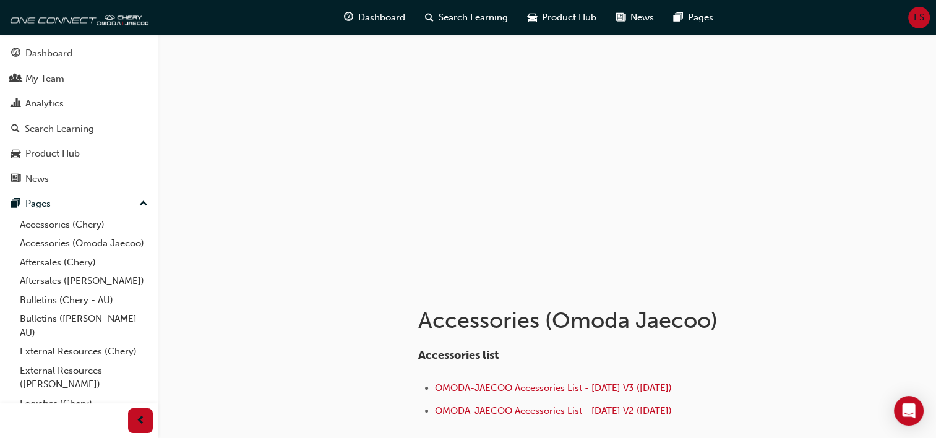
drag, startPoint x: 494, startPoint y: 384, endPoint x: 436, endPoint y: 377, distance: 59.2
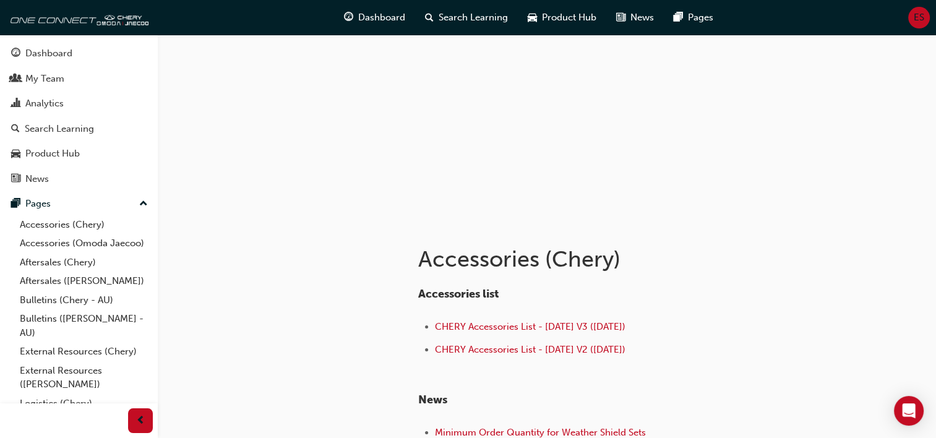
scroll to position [62, 0]
click at [457, 333] on li "CHERY Accessories List - Aug 25 V3 (18.08.25)" at bounding box center [627, 328] width 385 height 18
click at [460, 327] on span "CHERY Accessories List - Aug 25 V3 (18.08.25)" at bounding box center [530, 325] width 191 height 11
